Goal: Task Accomplishment & Management: Manage account settings

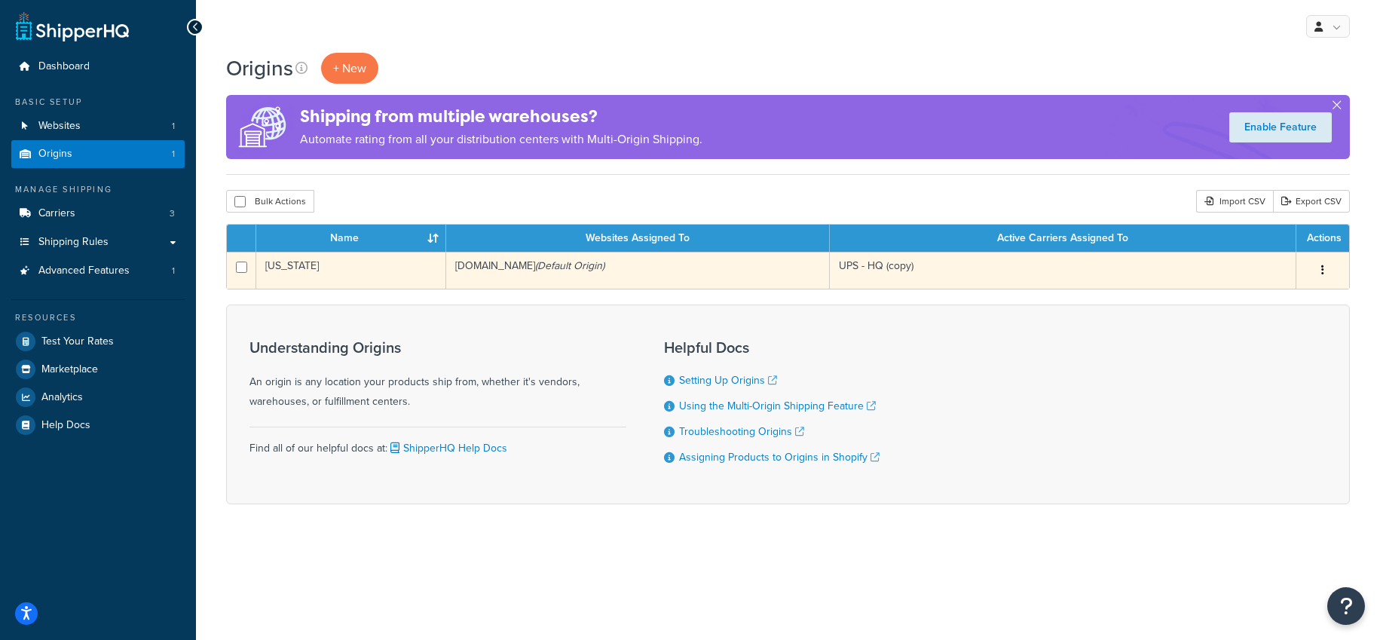
click at [1323, 269] on icon "button" at bounding box center [1322, 269] width 3 height 11
click at [1286, 296] on link "Edit" at bounding box center [1272, 298] width 119 height 31
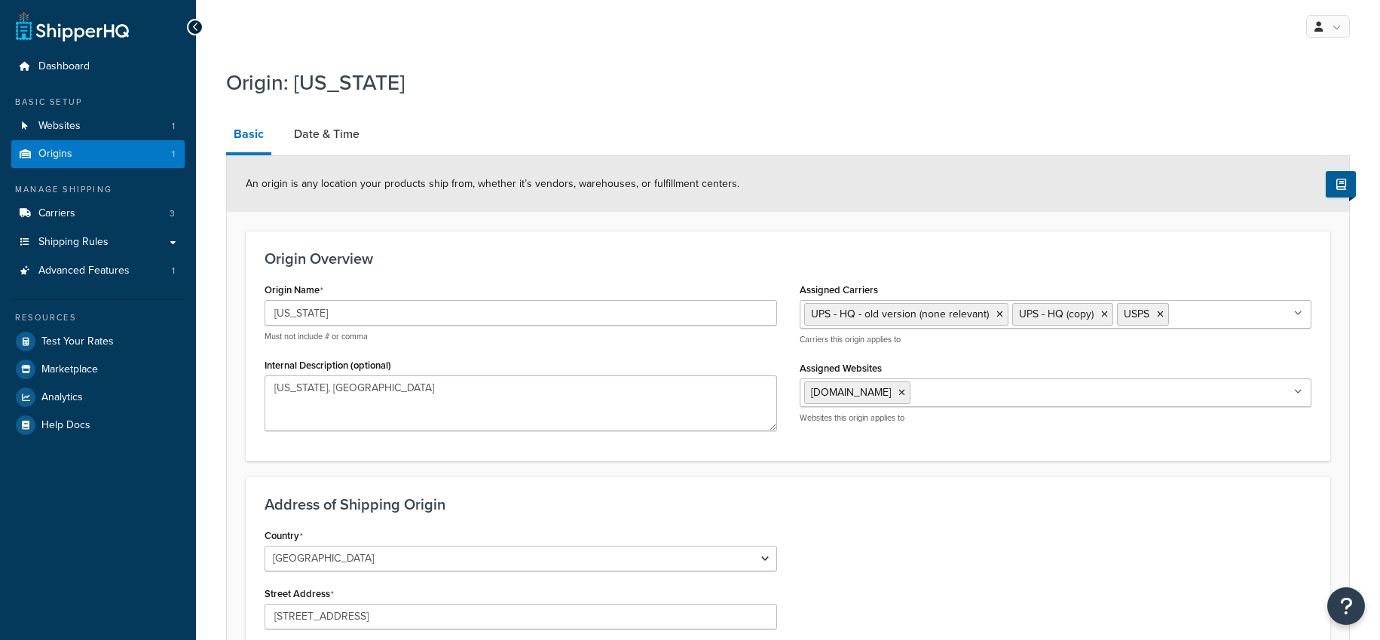
select select "32"
click at [300, 130] on link "Date & Time" at bounding box center [326, 134] width 81 height 36
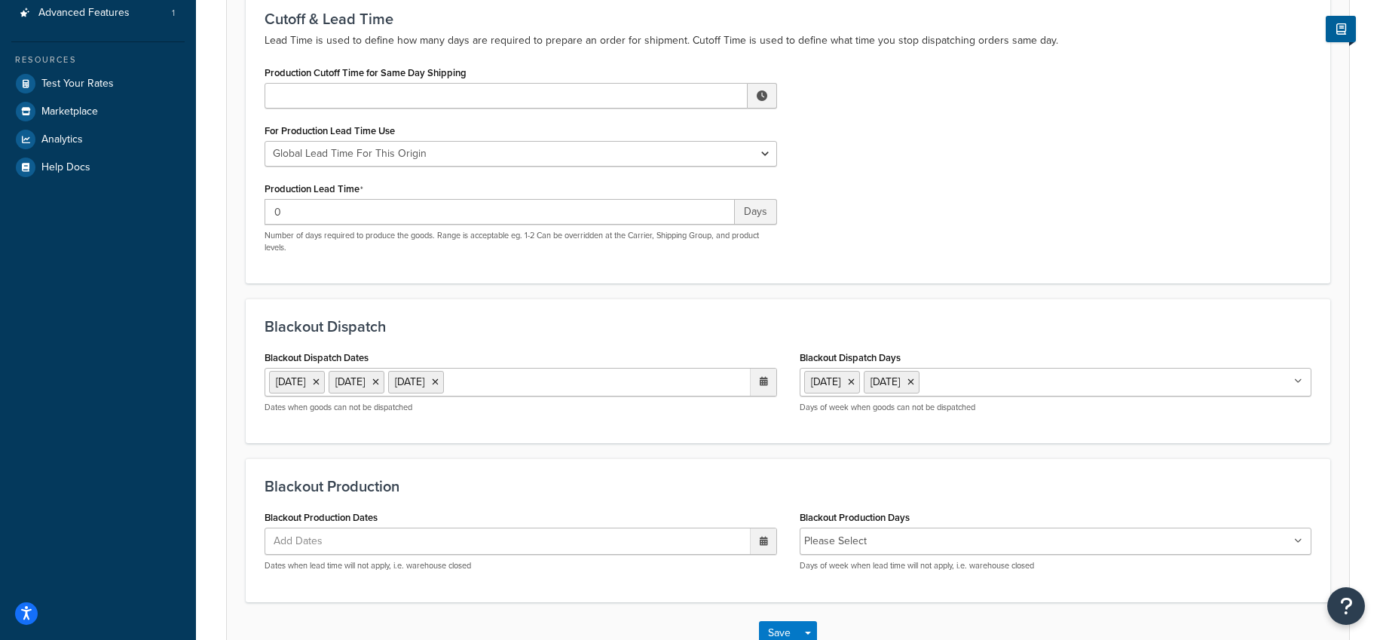
scroll to position [253, 0]
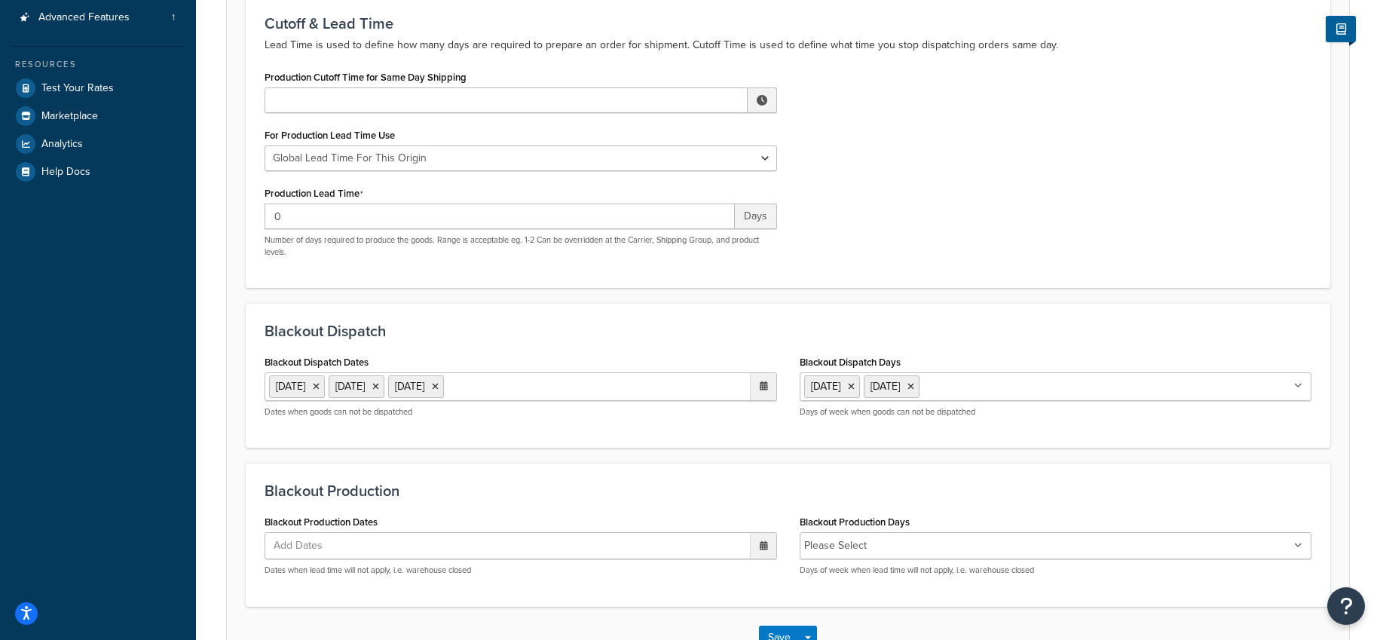
click at [578, 395] on ul "[DATE] [DATE] [DATE]" at bounding box center [520, 386] width 512 height 29
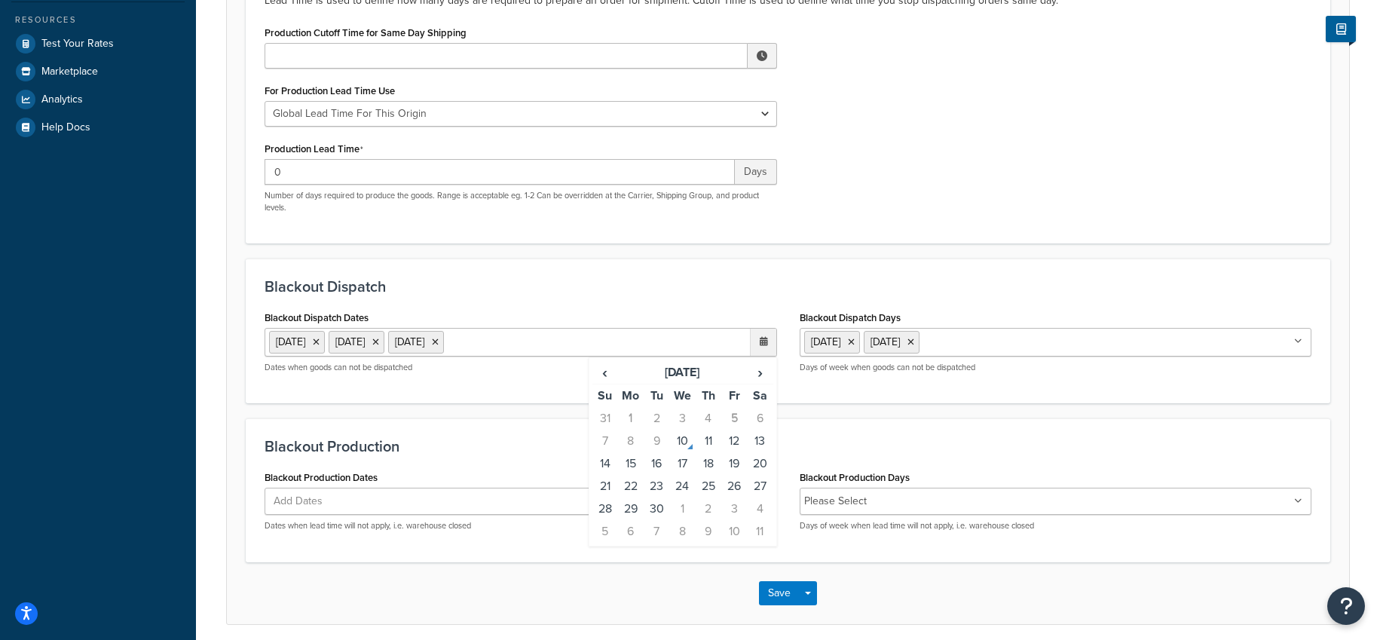
scroll to position [301, 0]
click at [737, 447] on td "12" at bounding box center [734, 440] width 26 height 23
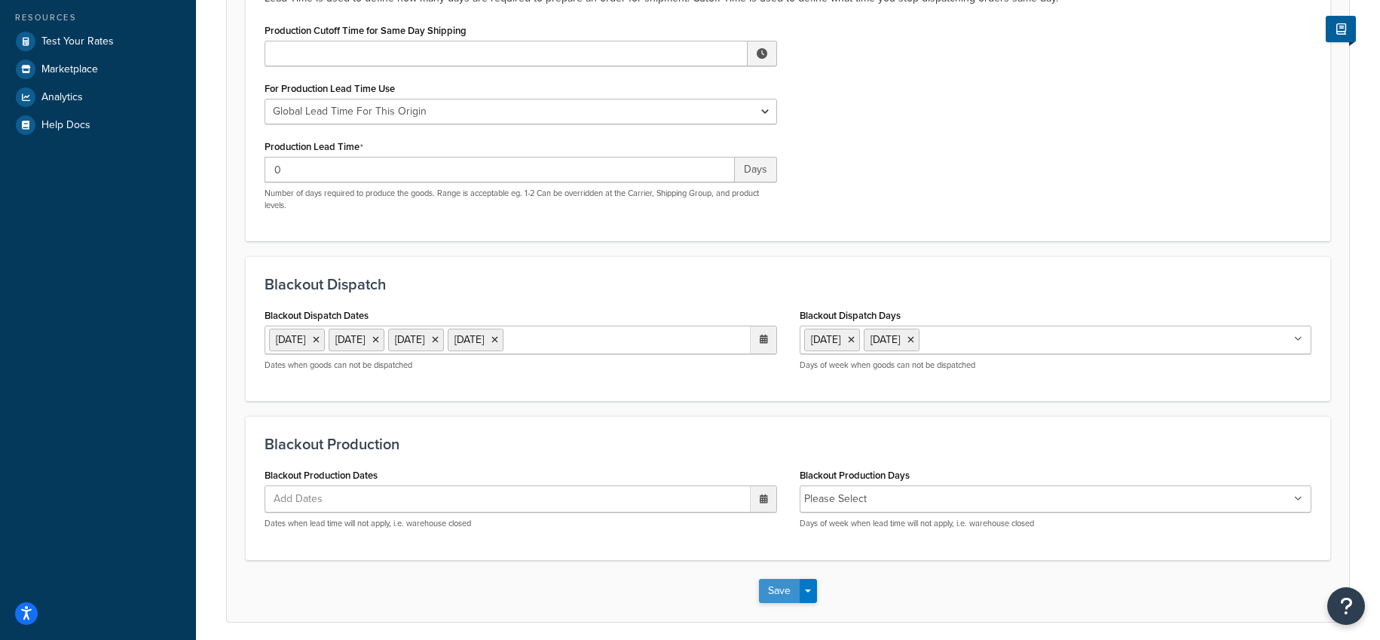
click at [784, 602] on button "Save" at bounding box center [779, 591] width 41 height 24
